Goal: Information Seeking & Learning: Learn about a topic

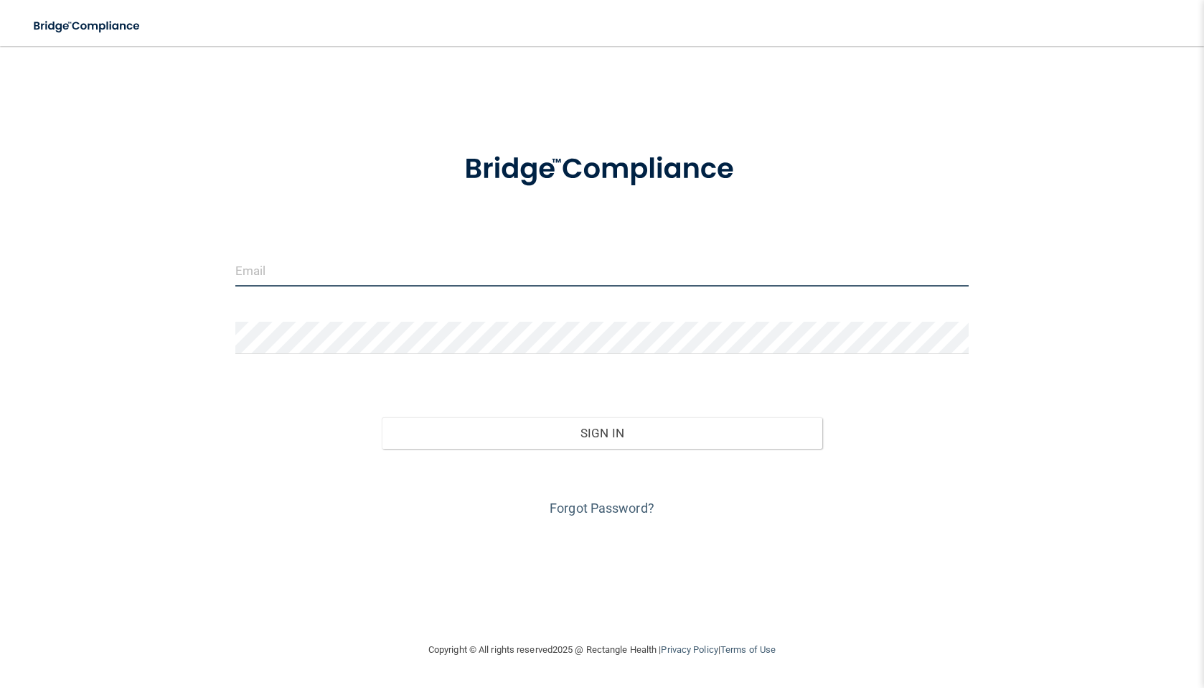
click at [311, 275] on input "email" at bounding box center [602, 270] width 734 height 32
click at [385, 271] on input "email" at bounding box center [602, 270] width 734 height 32
type input "[EMAIL_ADDRESS][DOMAIN_NAME]"
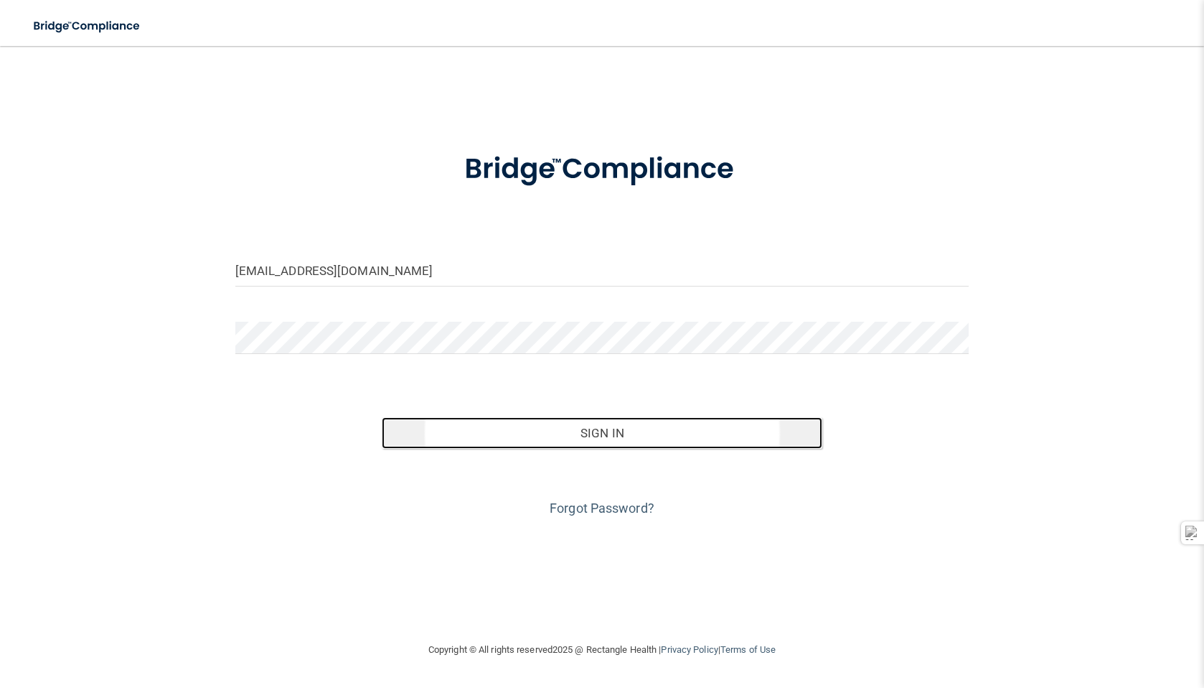
click at [586, 426] on button "Sign In" at bounding box center [602, 433] width 441 height 32
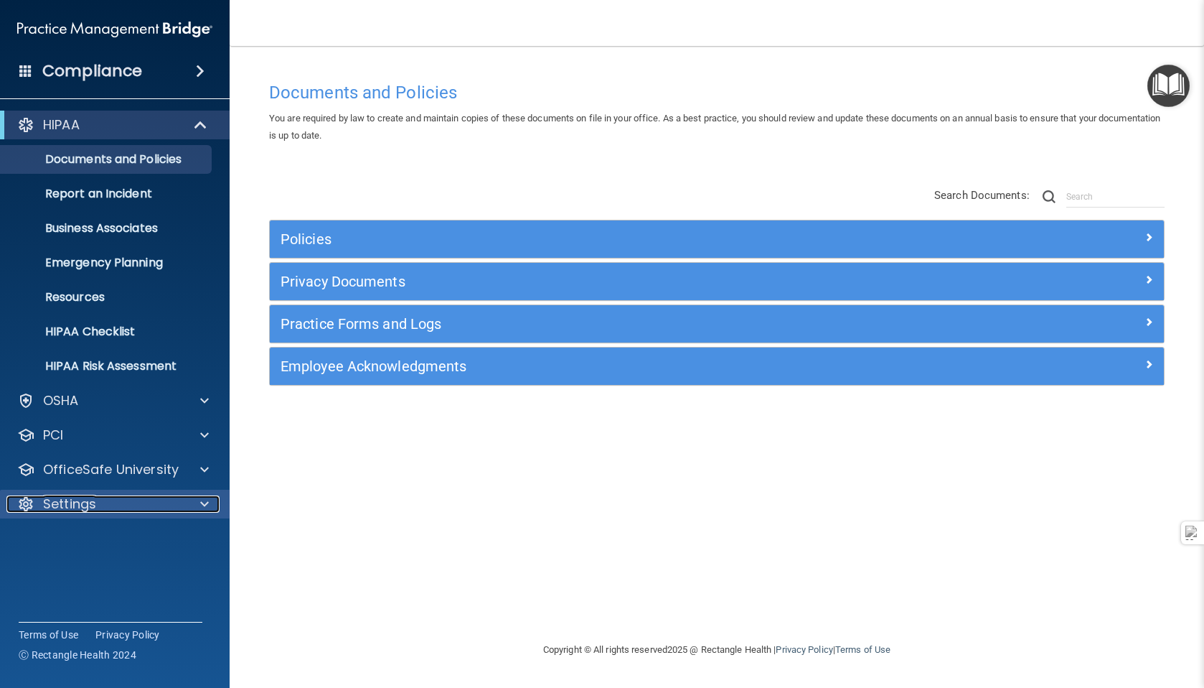
click at [53, 500] on p "Settings" at bounding box center [69, 503] width 53 height 17
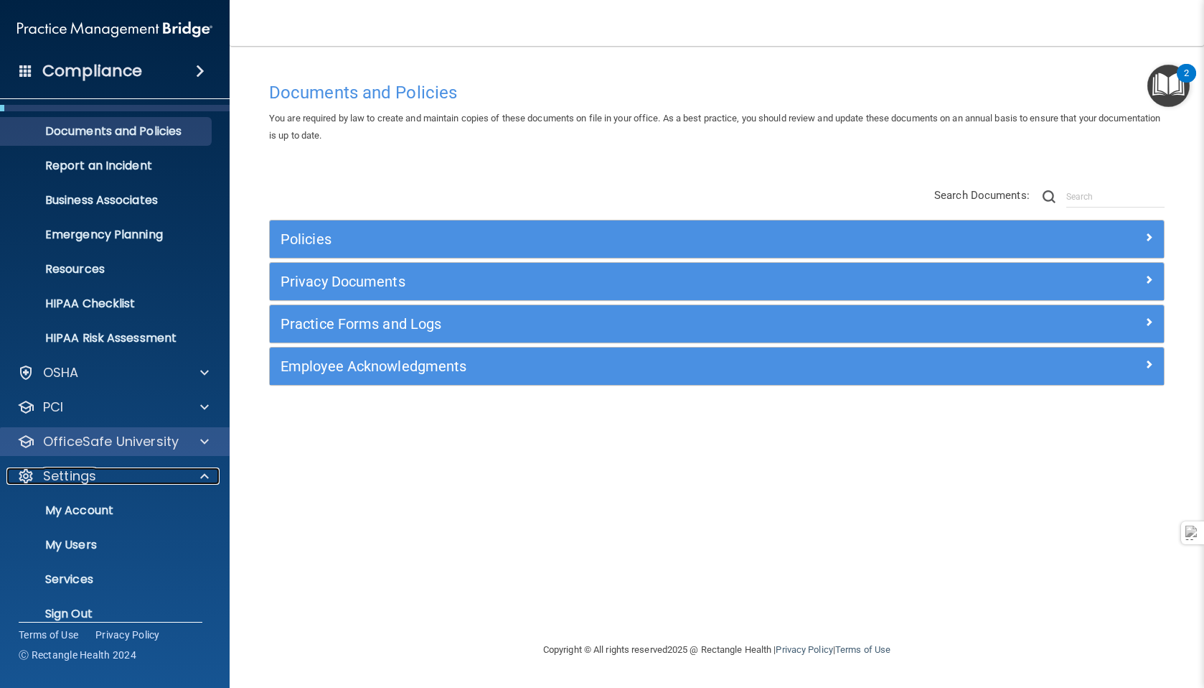
scroll to position [46, 0]
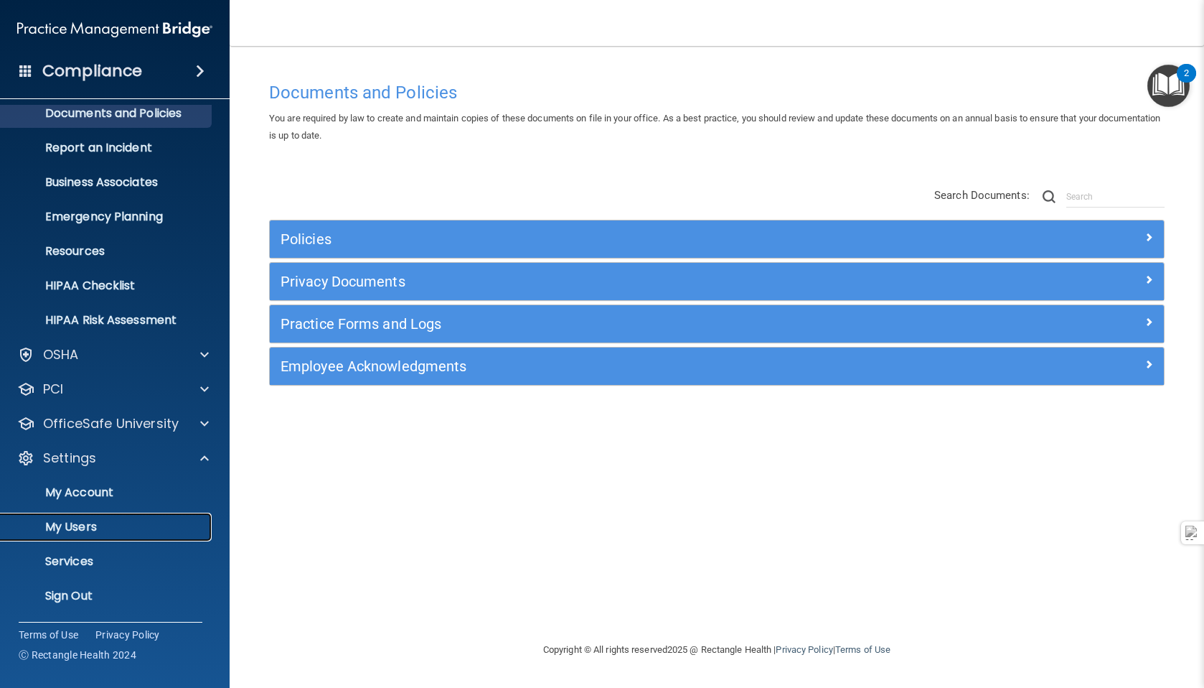
click at [63, 525] on p "My Users" at bounding box center [107, 527] width 196 height 14
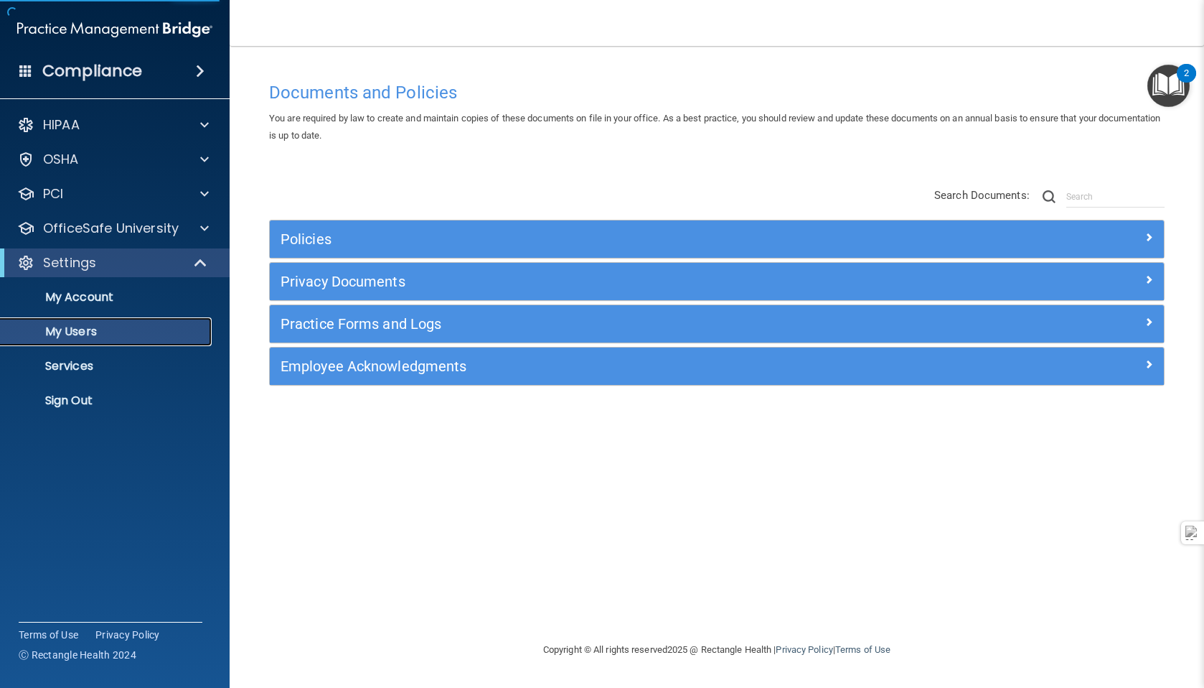
select select "20"
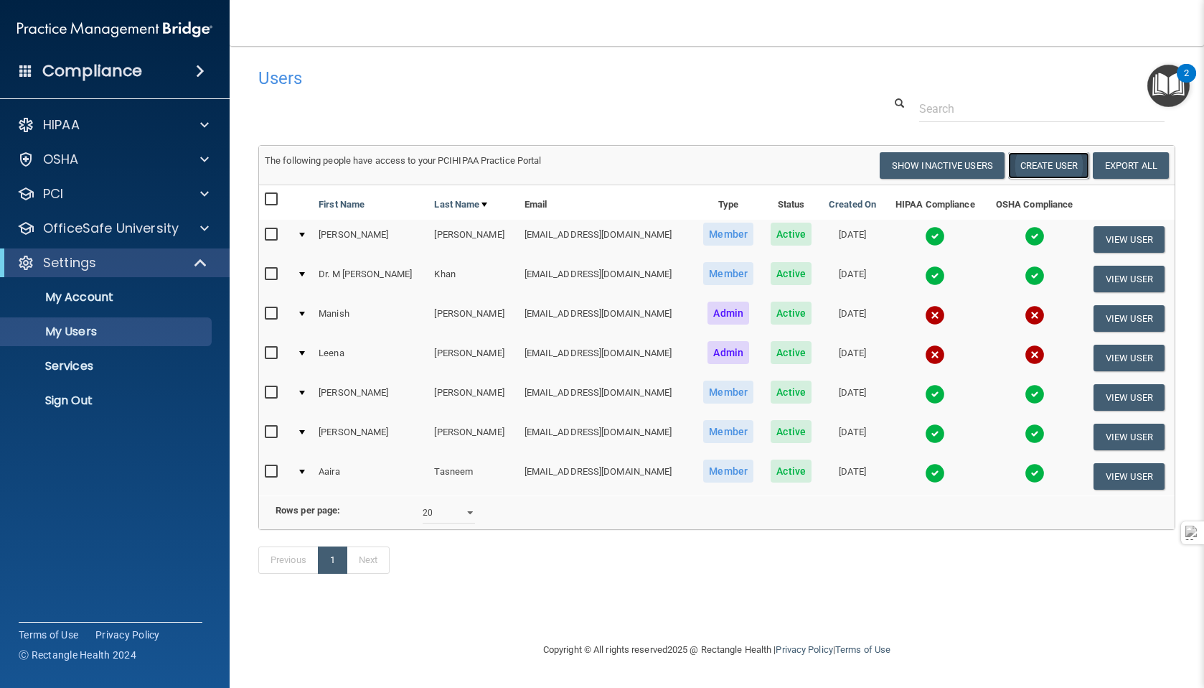
click at [1039, 167] on button "Create User" at bounding box center [1048, 165] width 81 height 27
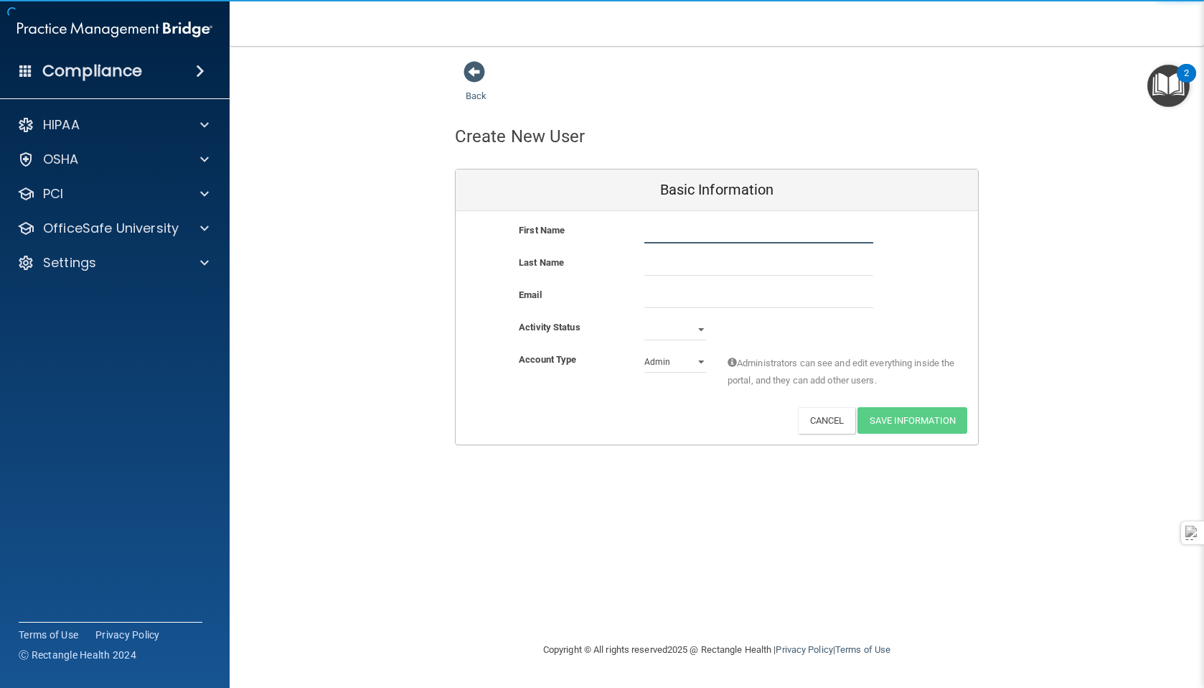
click at [728, 235] on input "text" at bounding box center [759, 233] width 229 height 22
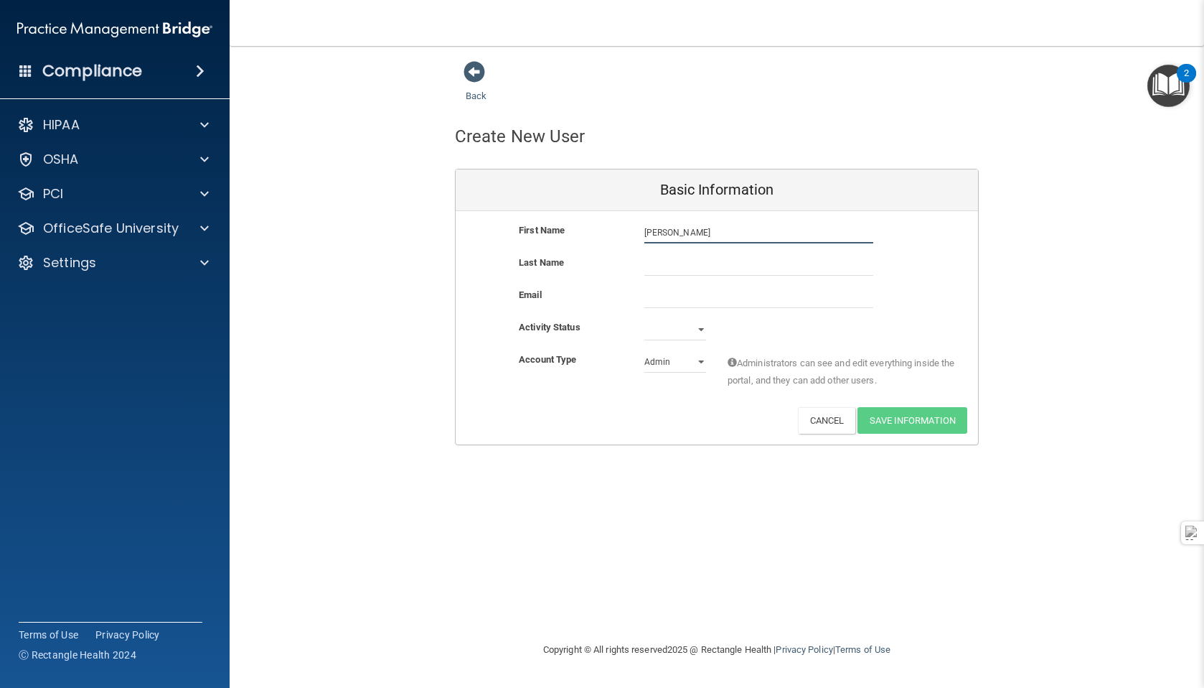
type input "[PERSON_NAME]"
click at [692, 265] on input "text" at bounding box center [759, 265] width 229 height 22
type input "[PERSON_NAME]"
click at [704, 230] on input "[PERSON_NAME]" at bounding box center [759, 233] width 229 height 22
type input "Sajni"
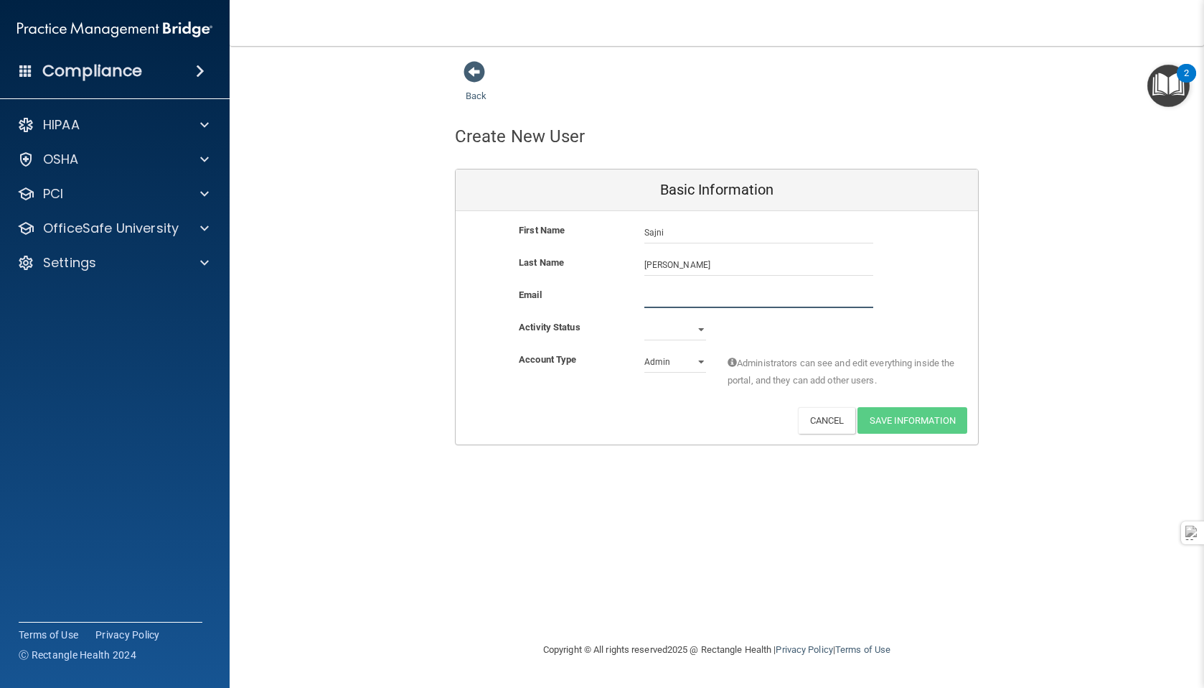
click at [680, 298] on input "email" at bounding box center [759, 297] width 229 height 22
type input "[EMAIL_ADDRESS][DOMAIN_NAME]"
click at [673, 326] on select "Active Inactive" at bounding box center [676, 330] width 62 height 22
select select "active"
click at [645, 319] on select "Active Inactive" at bounding box center [676, 330] width 62 height 22
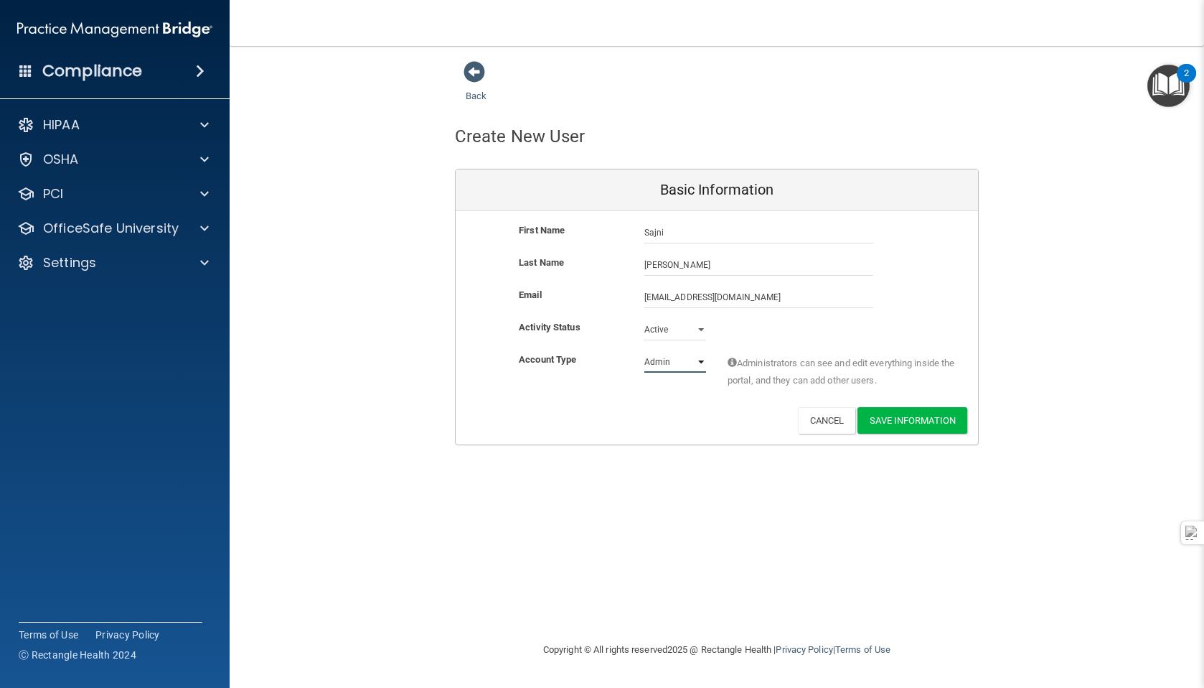
click at [670, 360] on select "Admin Member" at bounding box center [676, 362] width 62 height 22
select select "practice_member"
click at [645, 351] on select "Admin Member" at bounding box center [676, 362] width 62 height 22
click at [889, 415] on button "Save Information" at bounding box center [913, 420] width 110 height 27
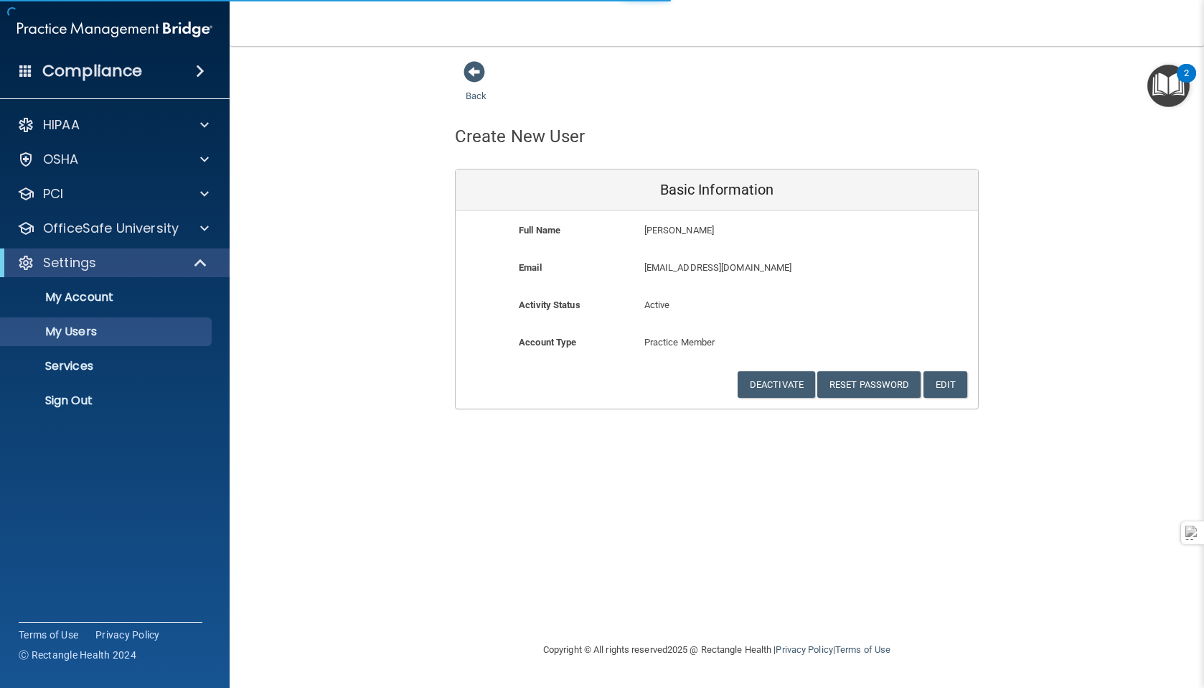
select select "20"
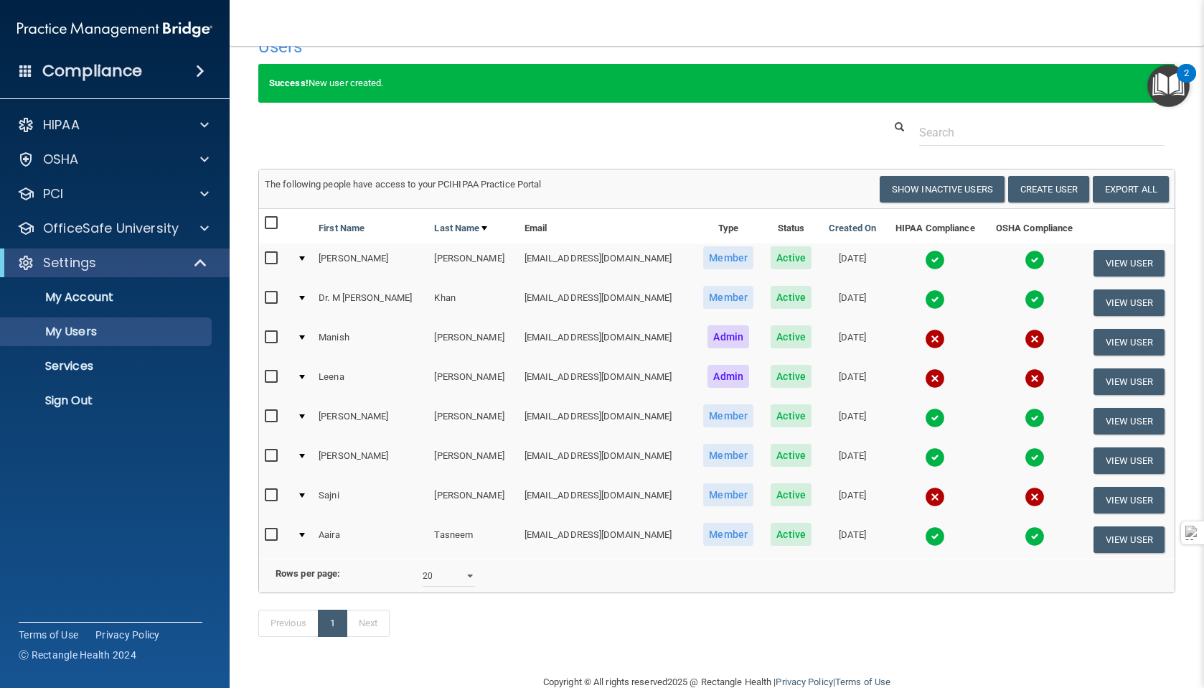
scroll to position [32, 0]
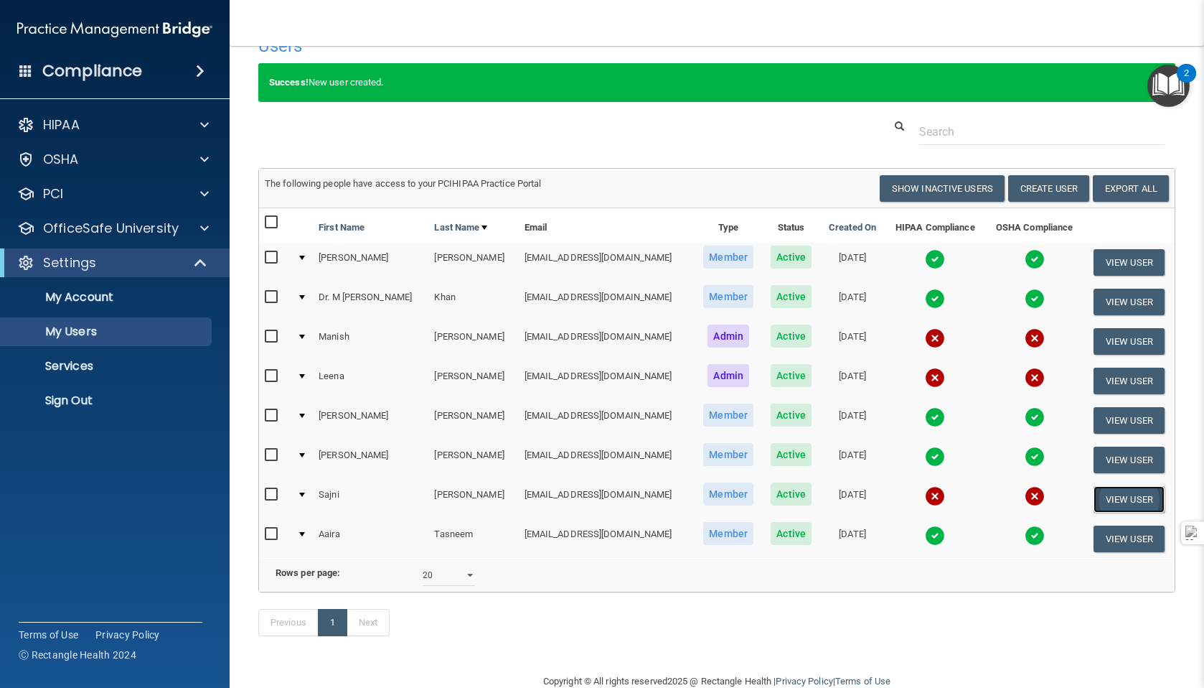
click at [1132, 499] on button "View User" at bounding box center [1129, 499] width 71 height 27
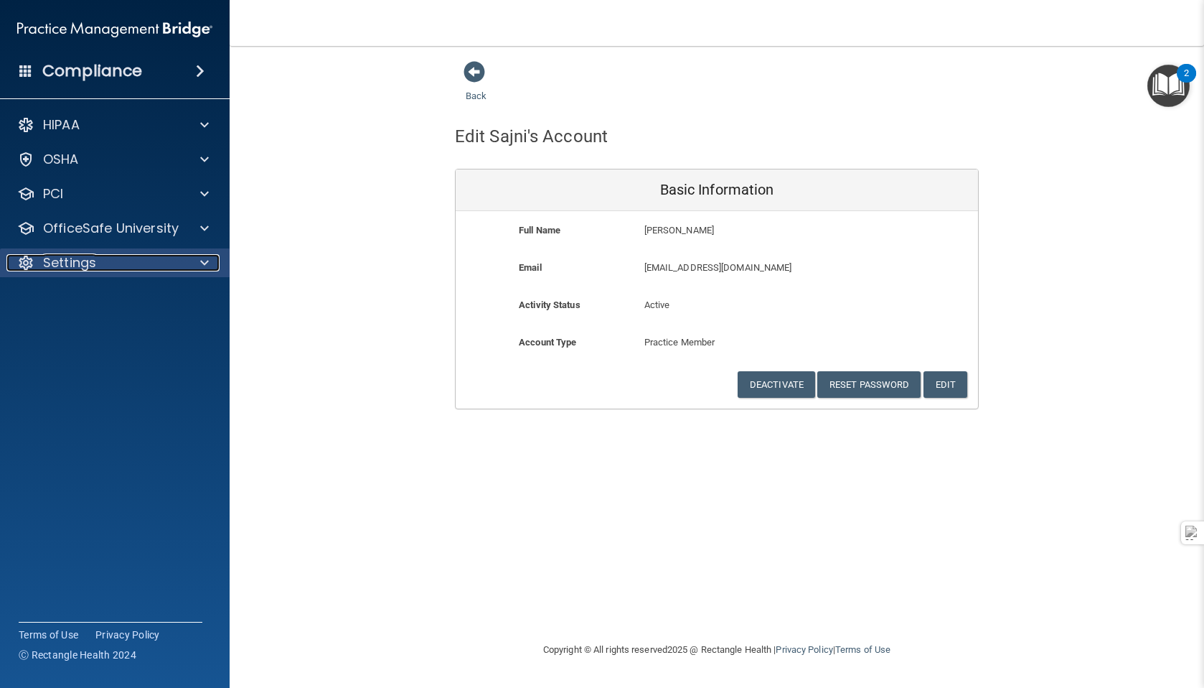
click at [141, 271] on div "Settings" at bounding box center [95, 262] width 178 height 17
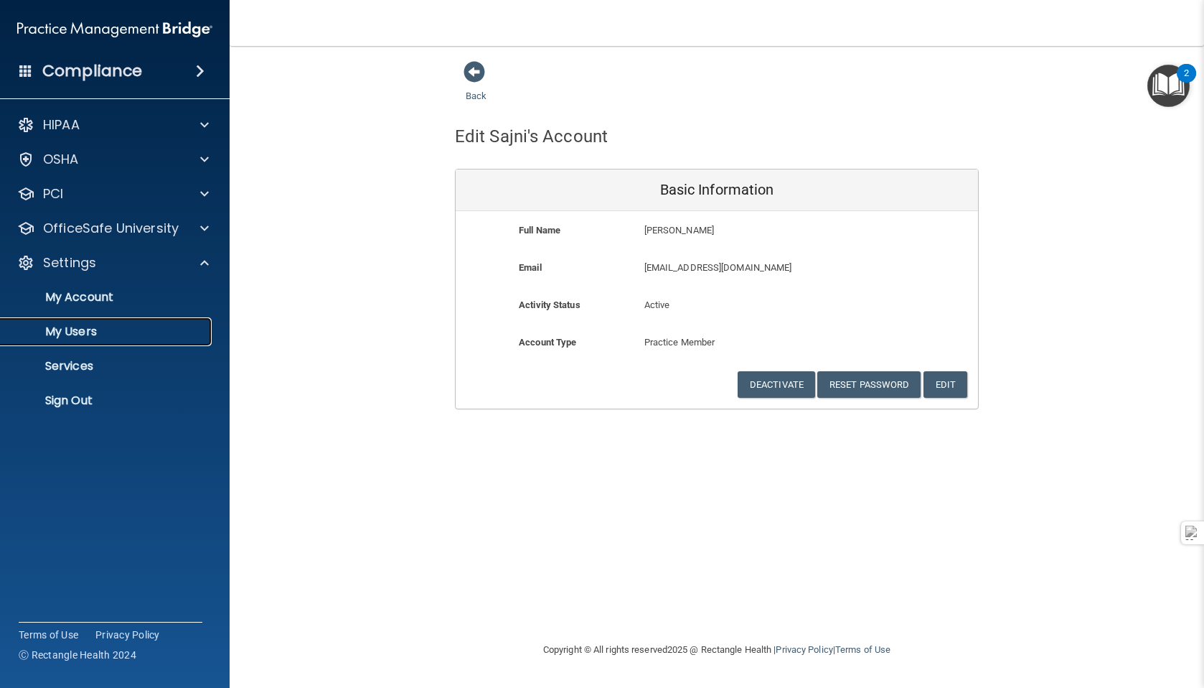
click at [87, 332] on p "My Users" at bounding box center [107, 331] width 196 height 14
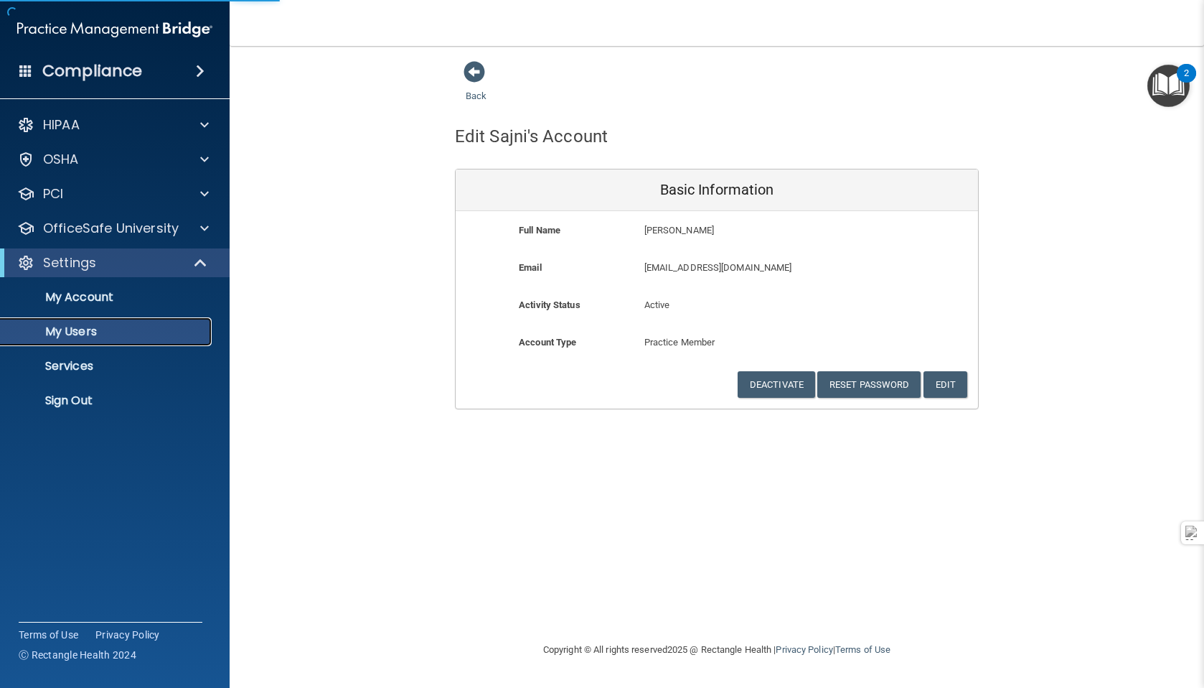
select select "20"
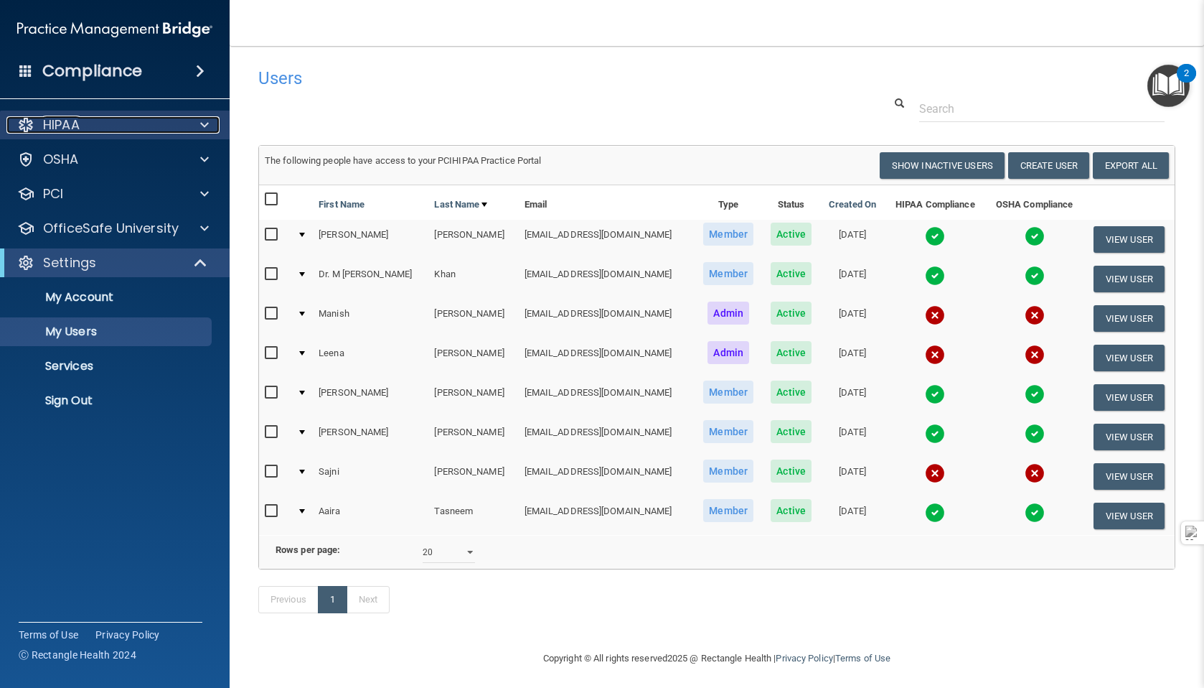
click at [98, 126] on div "HIPAA" at bounding box center [95, 124] width 178 height 17
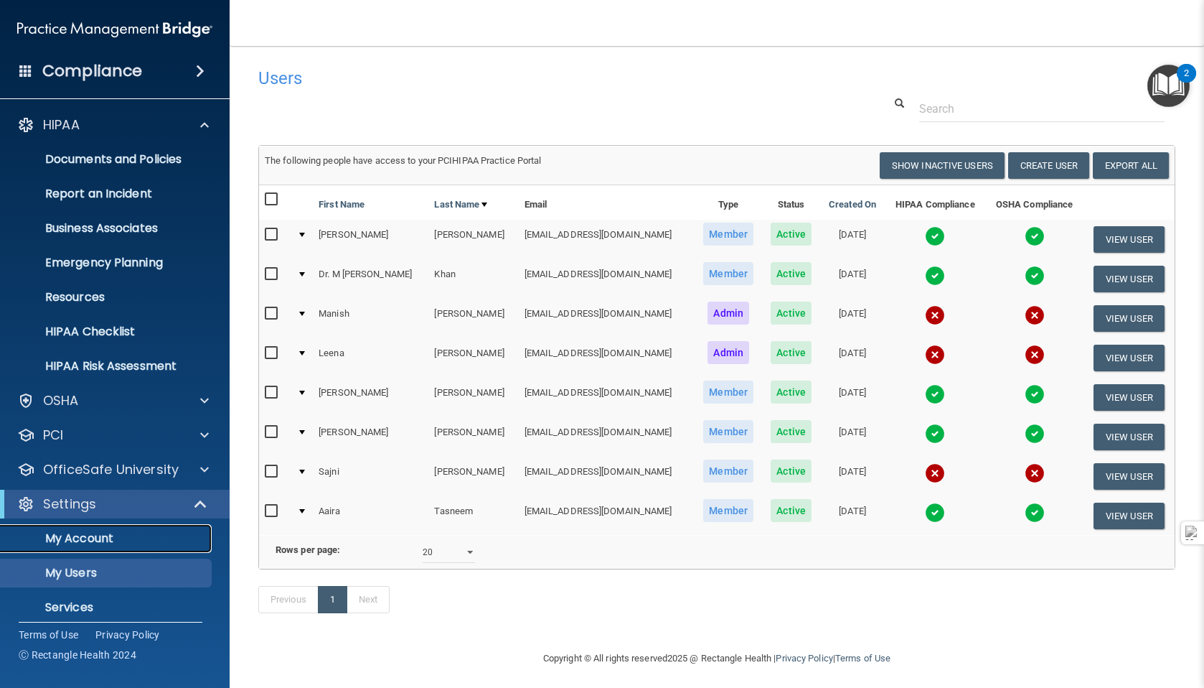
click at [126, 541] on p "My Account" at bounding box center [107, 538] width 196 height 14
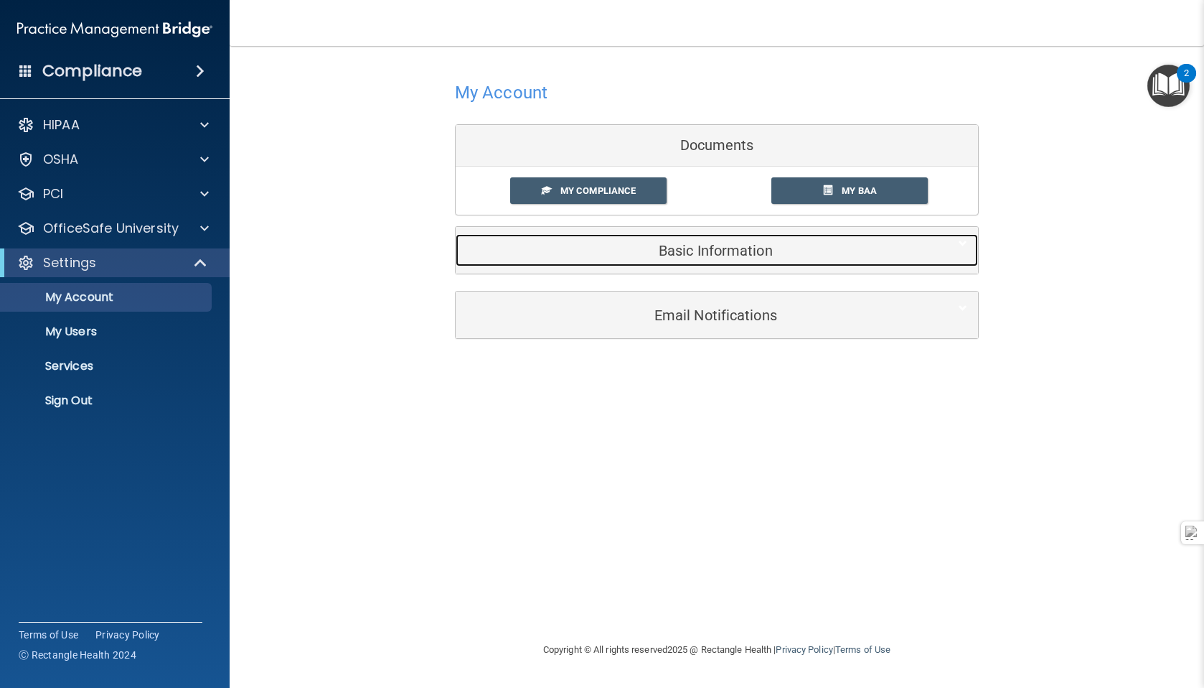
click at [579, 258] on h5 "Basic Information" at bounding box center [695, 251] width 457 height 16
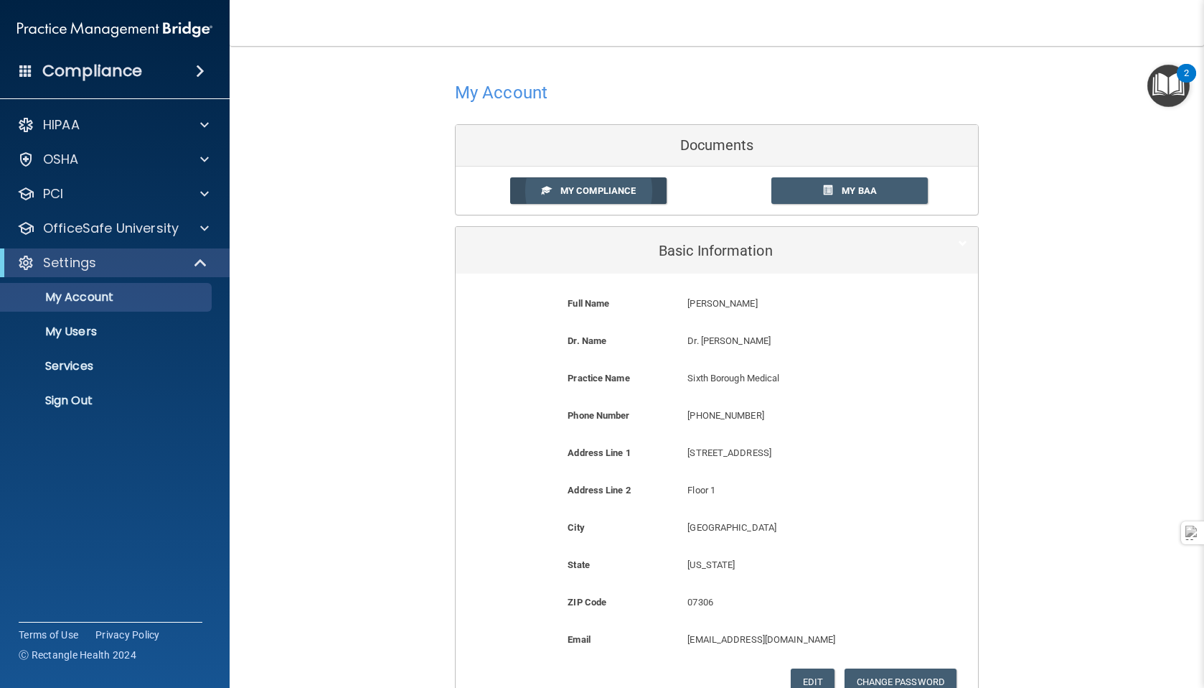
click at [588, 200] on link "My Compliance" at bounding box center [588, 190] width 157 height 27
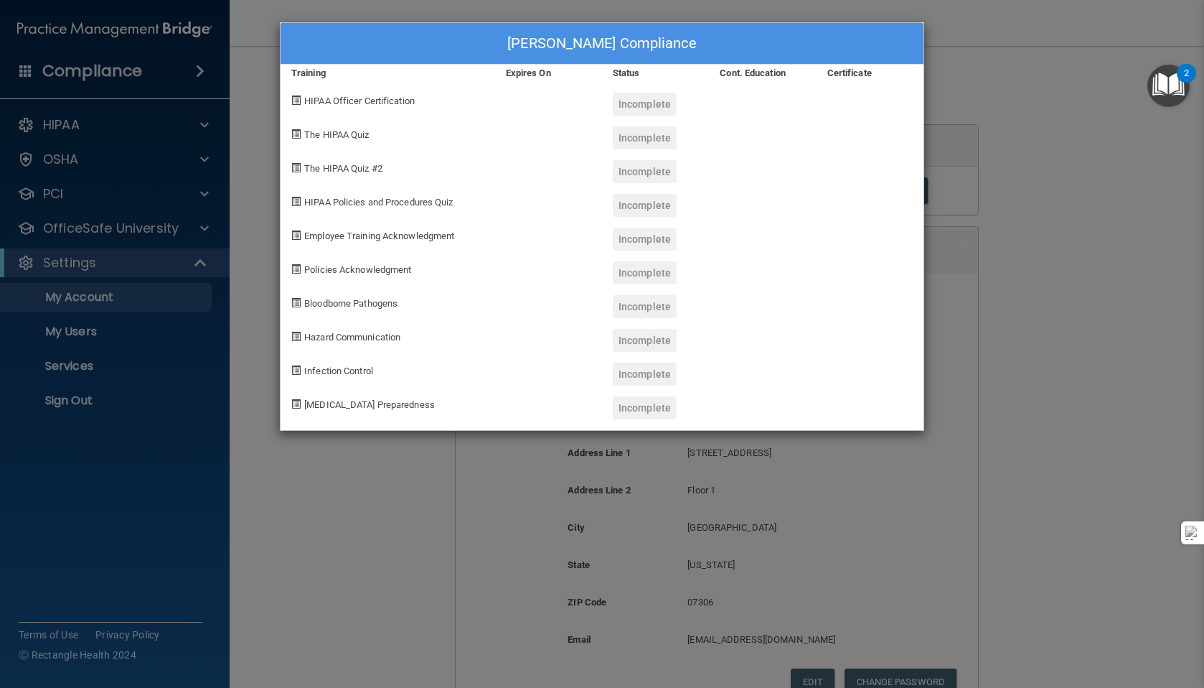
click at [319, 103] on span "HIPAA Officer Certification" at bounding box center [359, 100] width 111 height 11
click at [296, 102] on span at bounding box center [295, 99] width 9 height 9
click at [983, 137] on div "[PERSON_NAME] Compliance Training Expires On Status Cont. Education Certificate…" at bounding box center [602, 344] width 1204 height 688
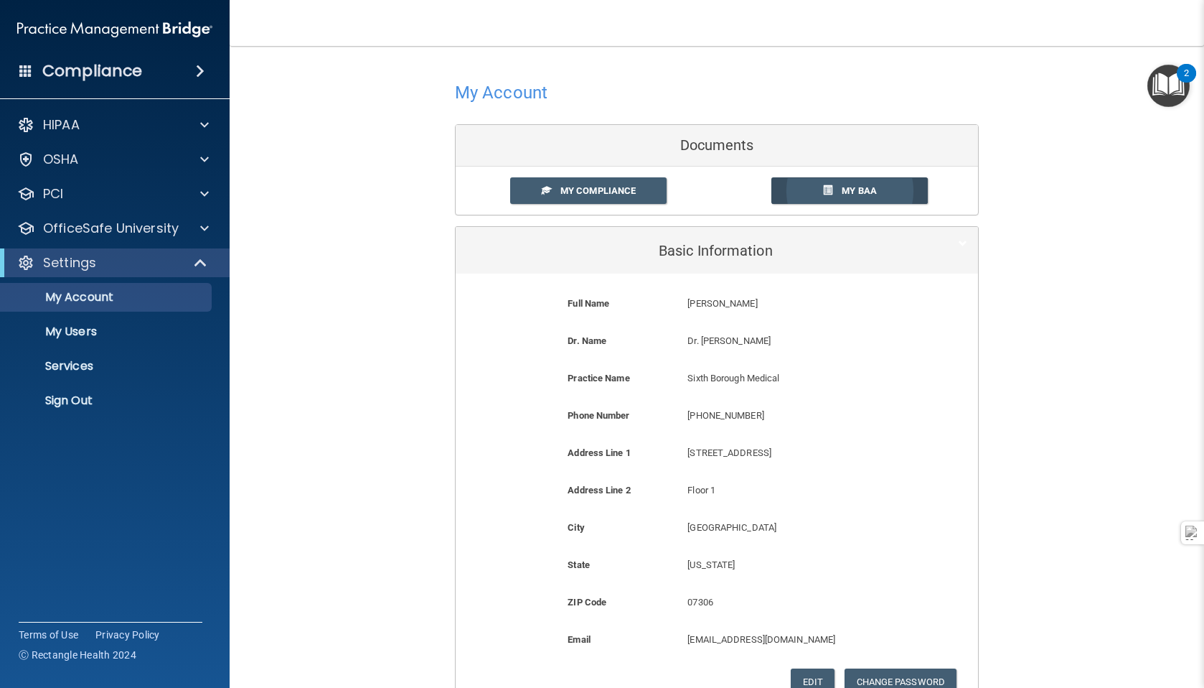
click at [886, 187] on link "My BAA" at bounding box center [850, 190] width 157 height 27
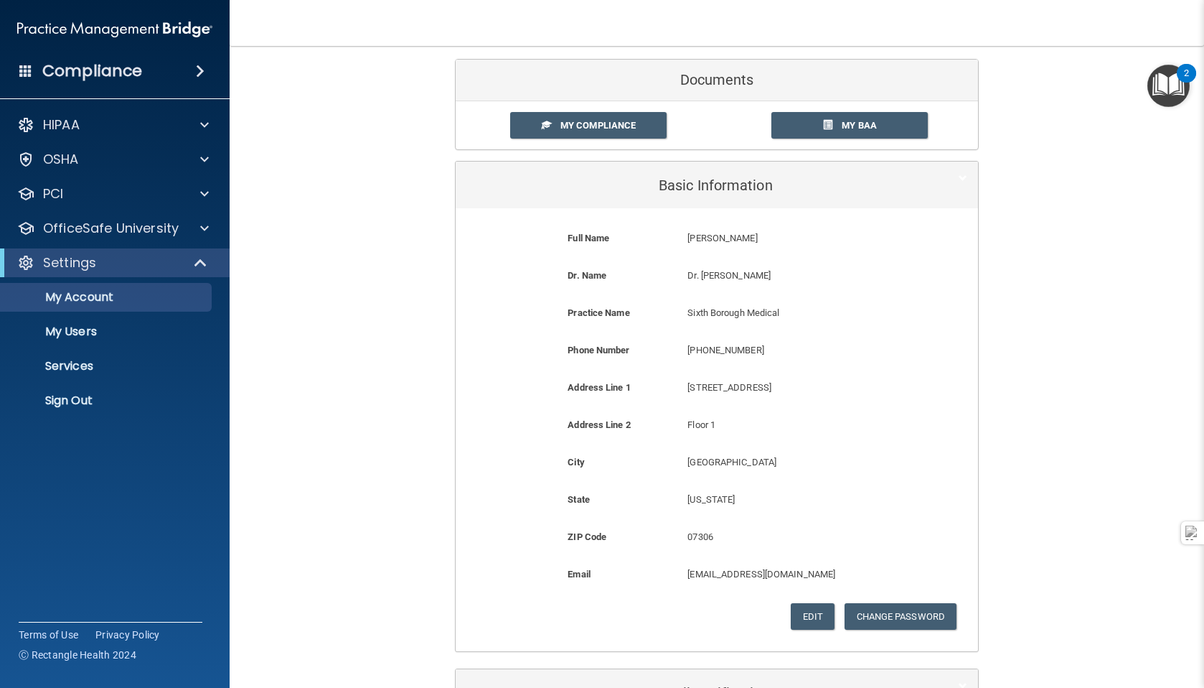
scroll to position [168, 0]
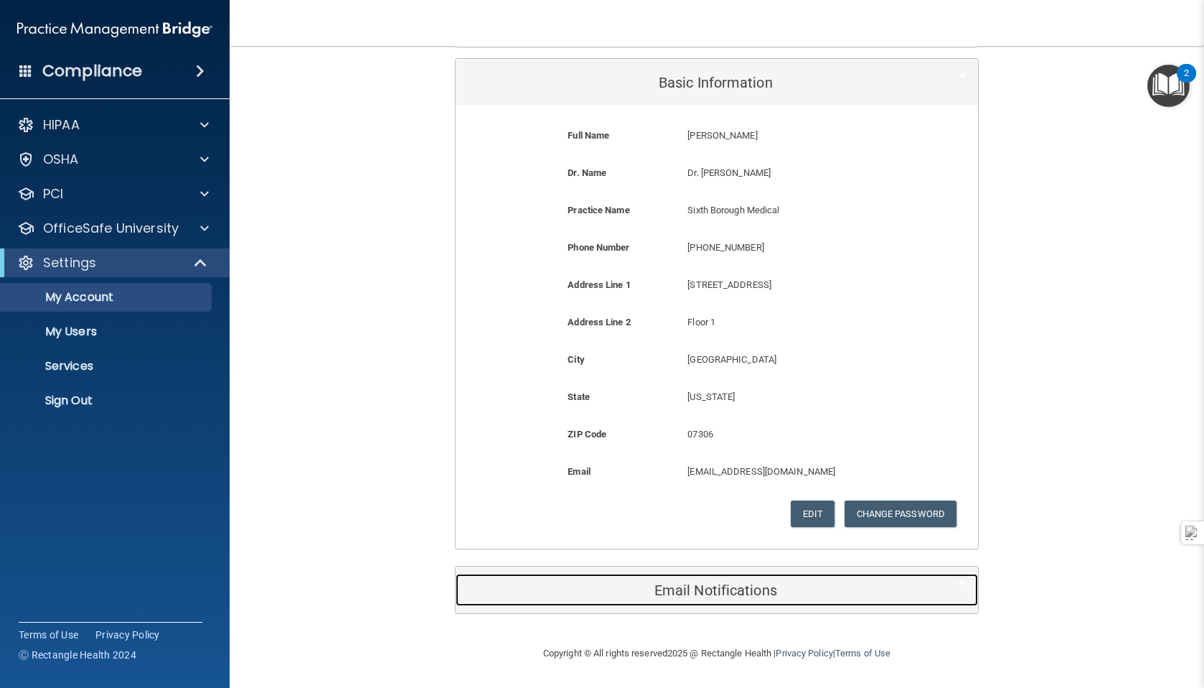
click at [666, 590] on h5 "Email Notifications" at bounding box center [695, 590] width 457 height 16
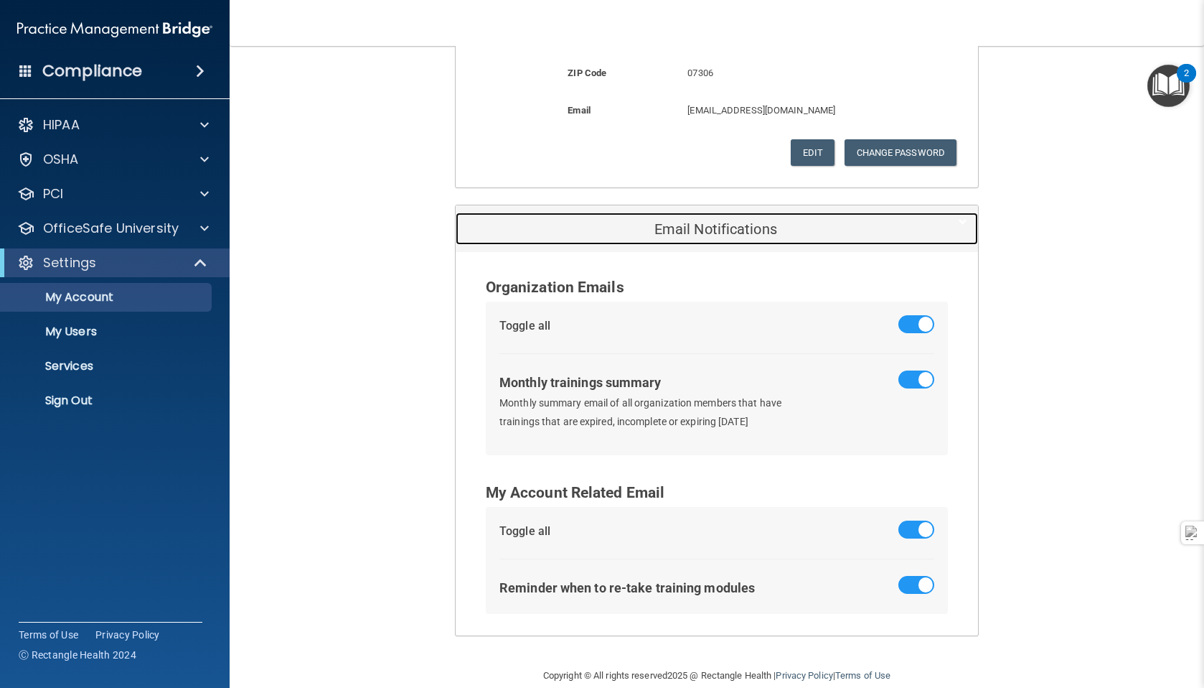
scroll to position [551, 0]
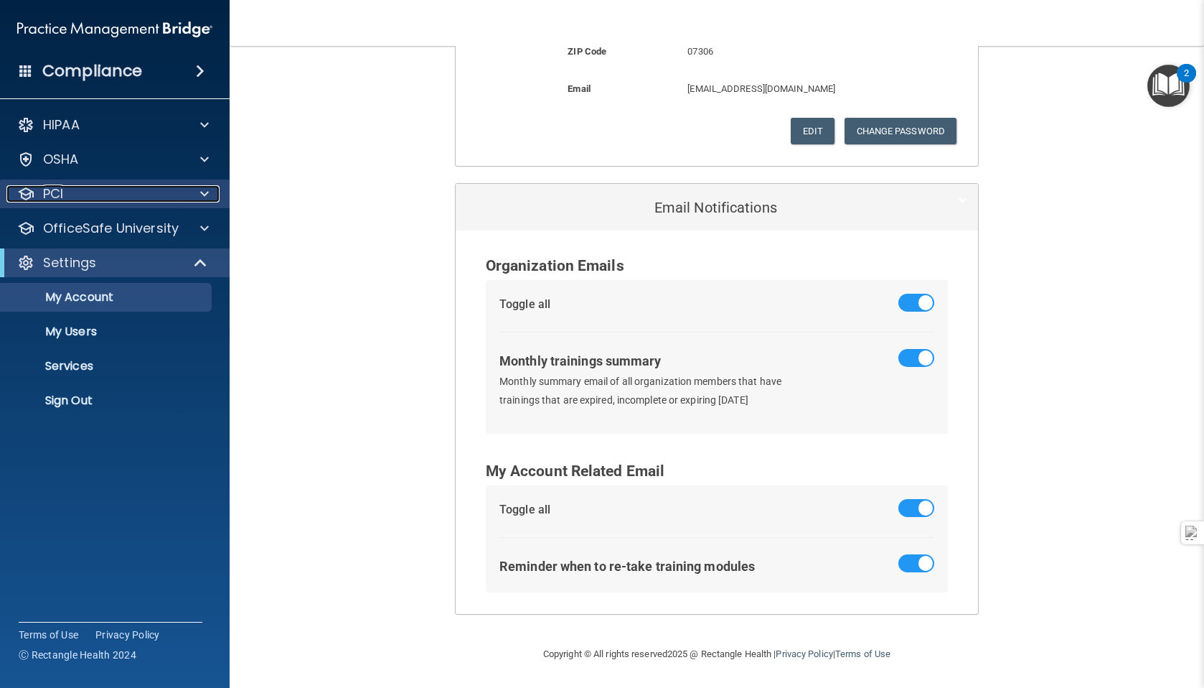
click at [131, 192] on div "PCI" at bounding box center [95, 193] width 178 height 17
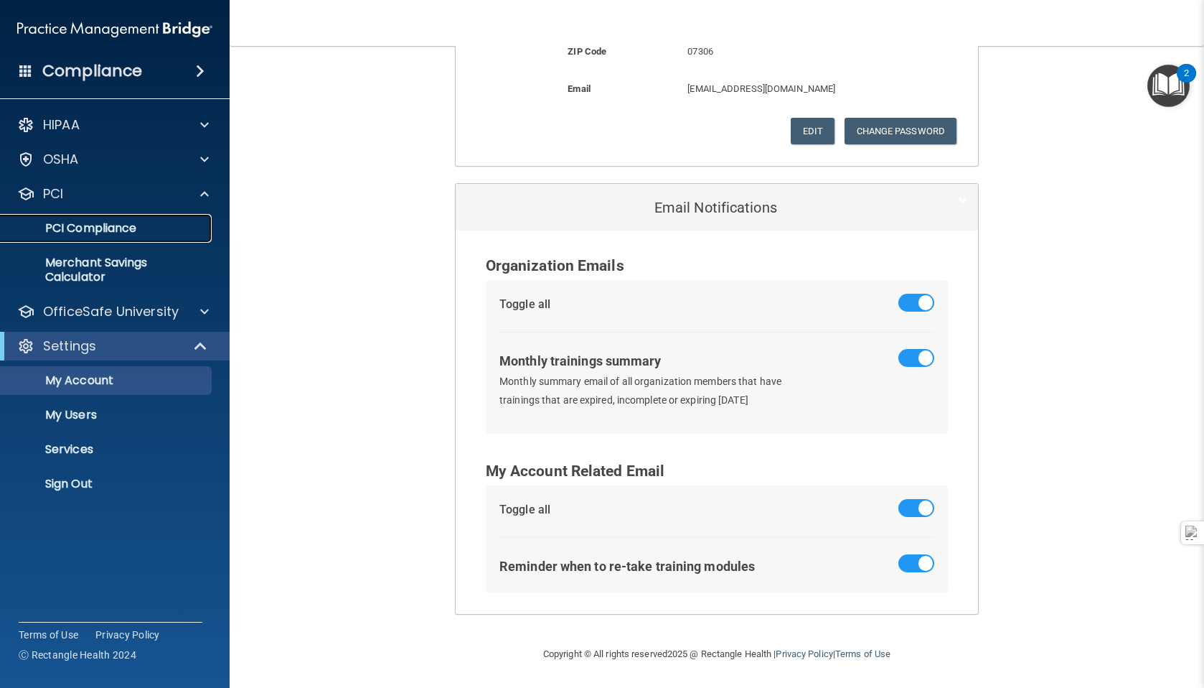
click at [116, 225] on p "PCI Compliance" at bounding box center [107, 228] width 196 height 14
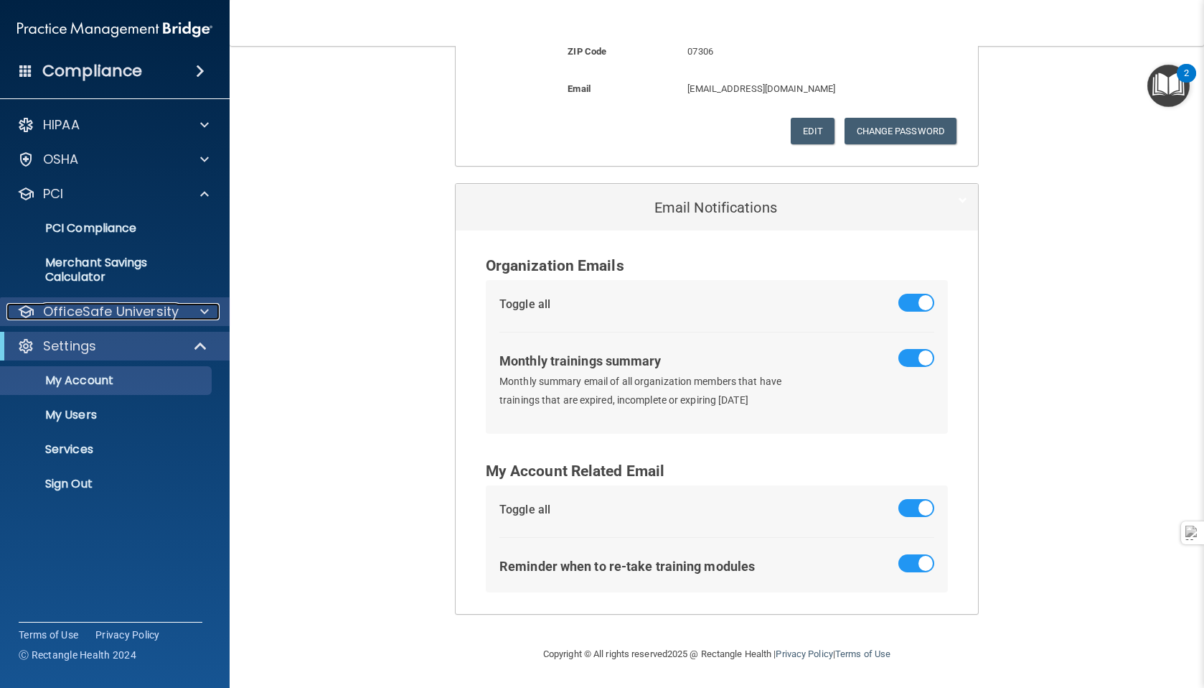
click at [99, 319] on p "OfficeSafe University" at bounding box center [111, 311] width 136 height 17
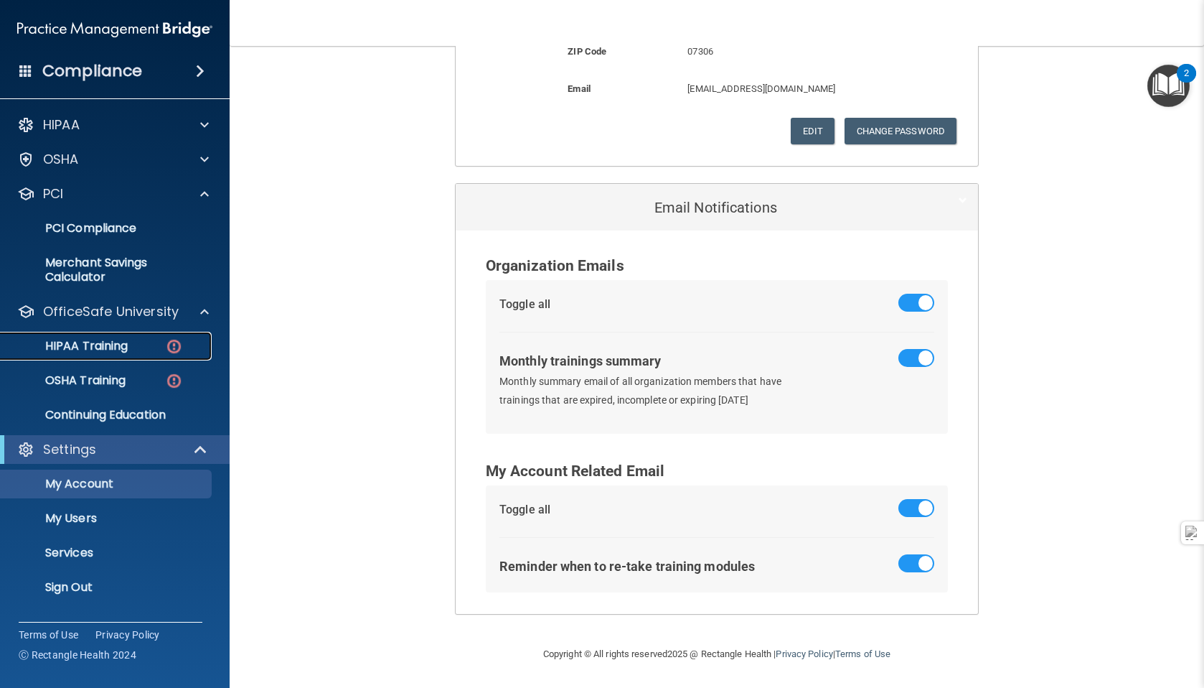
click at [98, 341] on p "HIPAA Training" at bounding box center [68, 346] width 118 height 14
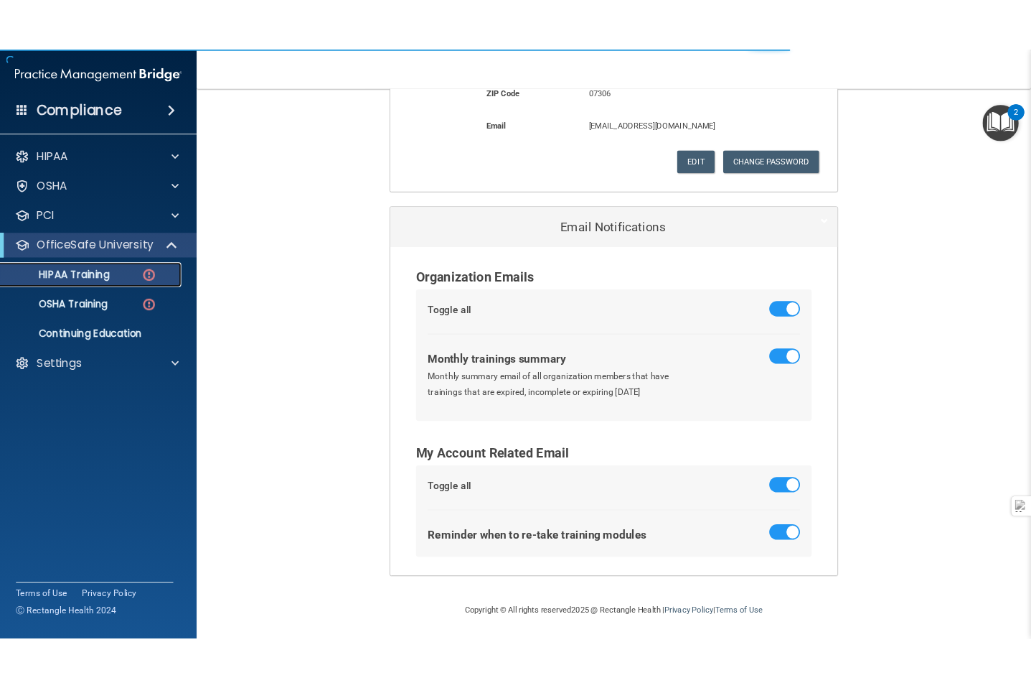
scroll to position [259, 0]
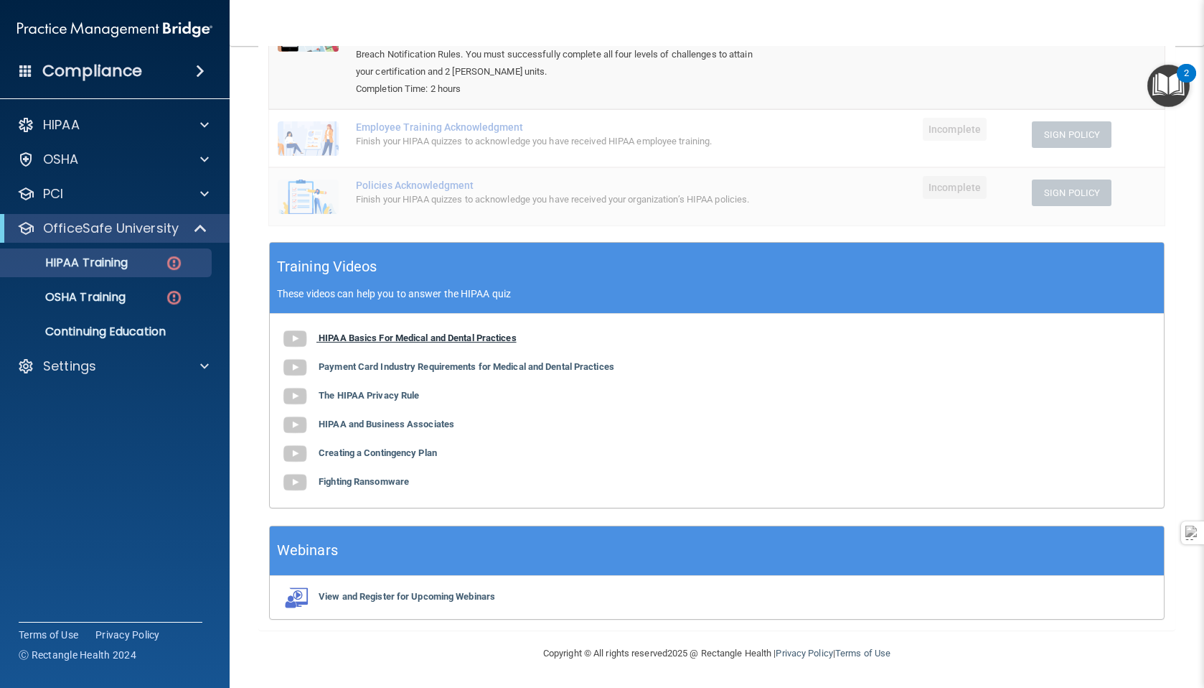
click at [291, 333] on img at bounding box center [295, 338] width 29 height 29
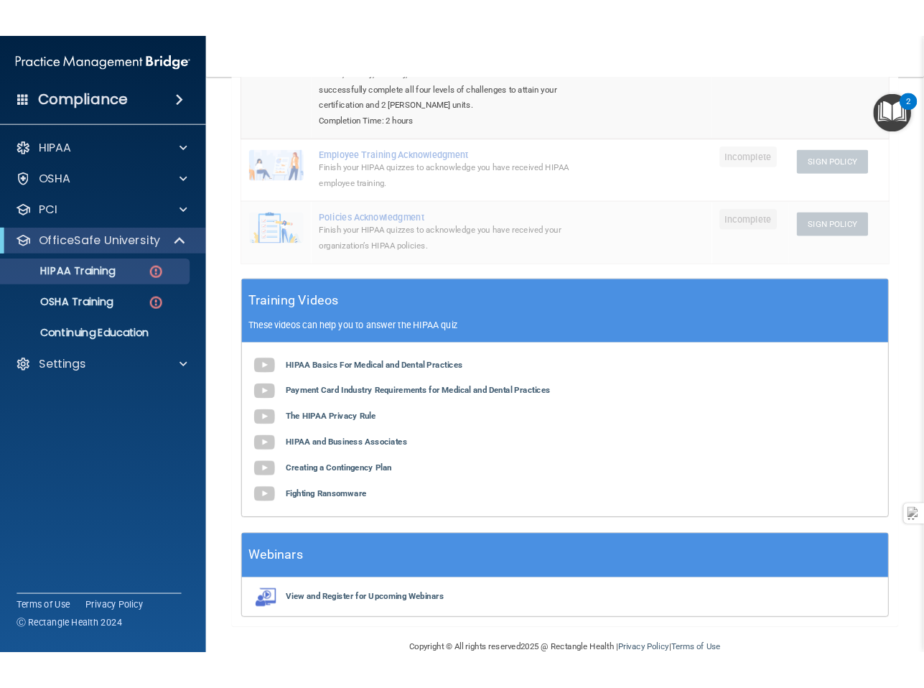
scroll to position [323, 0]
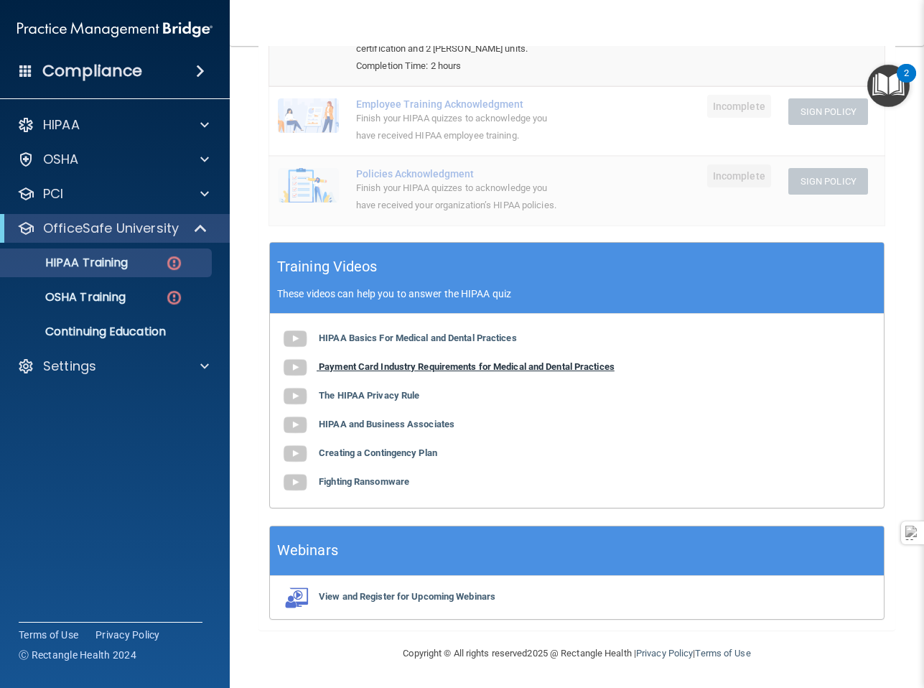
click at [371, 367] on b "Payment Card Industry Requirements for Medical and Dental Practices" at bounding box center [467, 366] width 296 height 11
click at [553, 112] on div "Finish your HIPAA quizzes to acknowledge you have received HIPAA employee train…" at bounding box center [462, 127] width 212 height 34
click at [370, 395] on b "The HIPAA Privacy Rule" at bounding box center [369, 395] width 100 height 11
click at [347, 424] on b "HIPAA and Business Associates" at bounding box center [387, 423] width 136 height 11
click at [347, 456] on b "Creating a Contingency Plan" at bounding box center [378, 452] width 118 height 11
